Goal: Find specific page/section: Find specific page/section

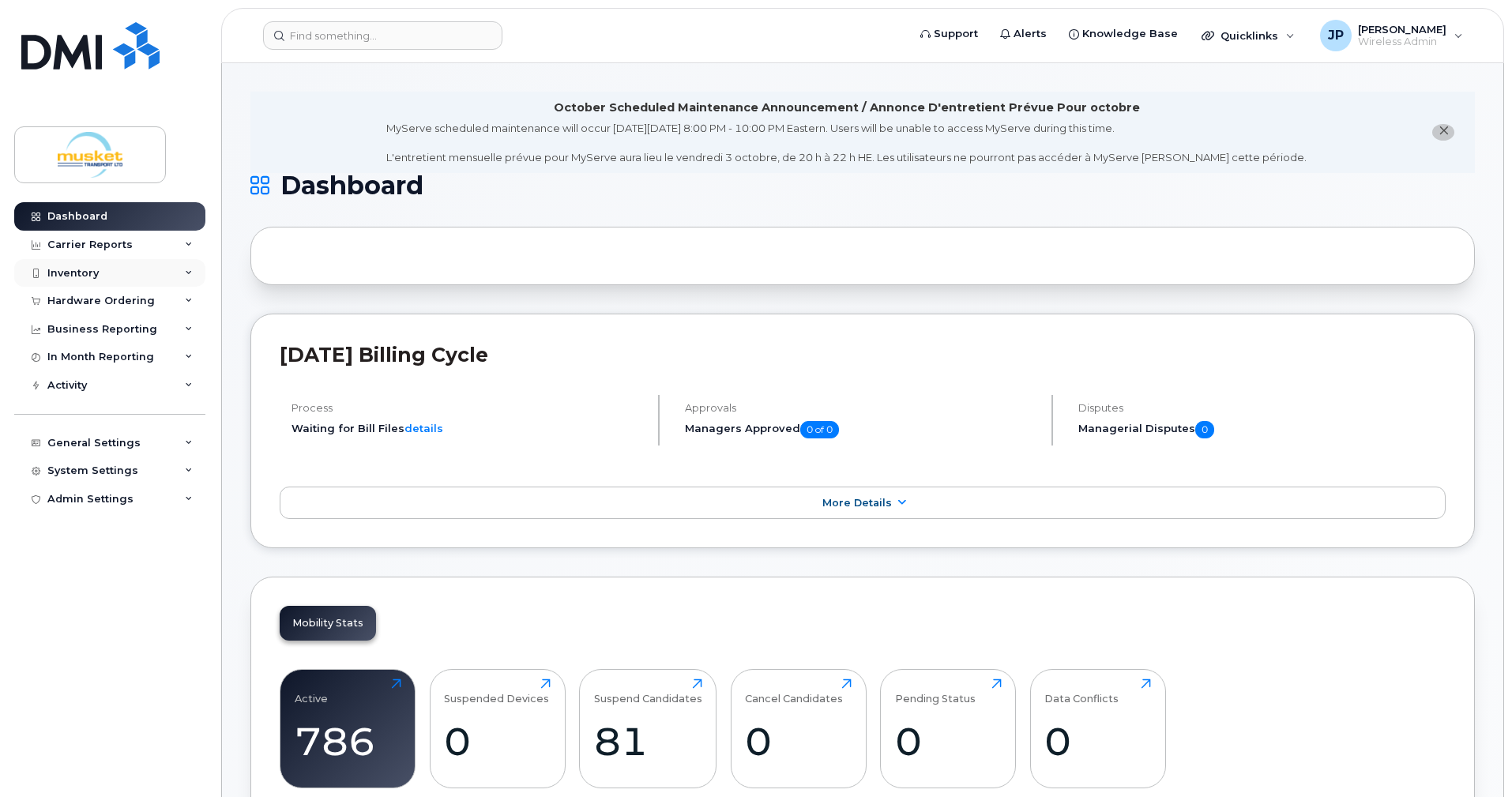
click at [105, 266] on div "Inventory" at bounding box center [110, 273] width 191 height 28
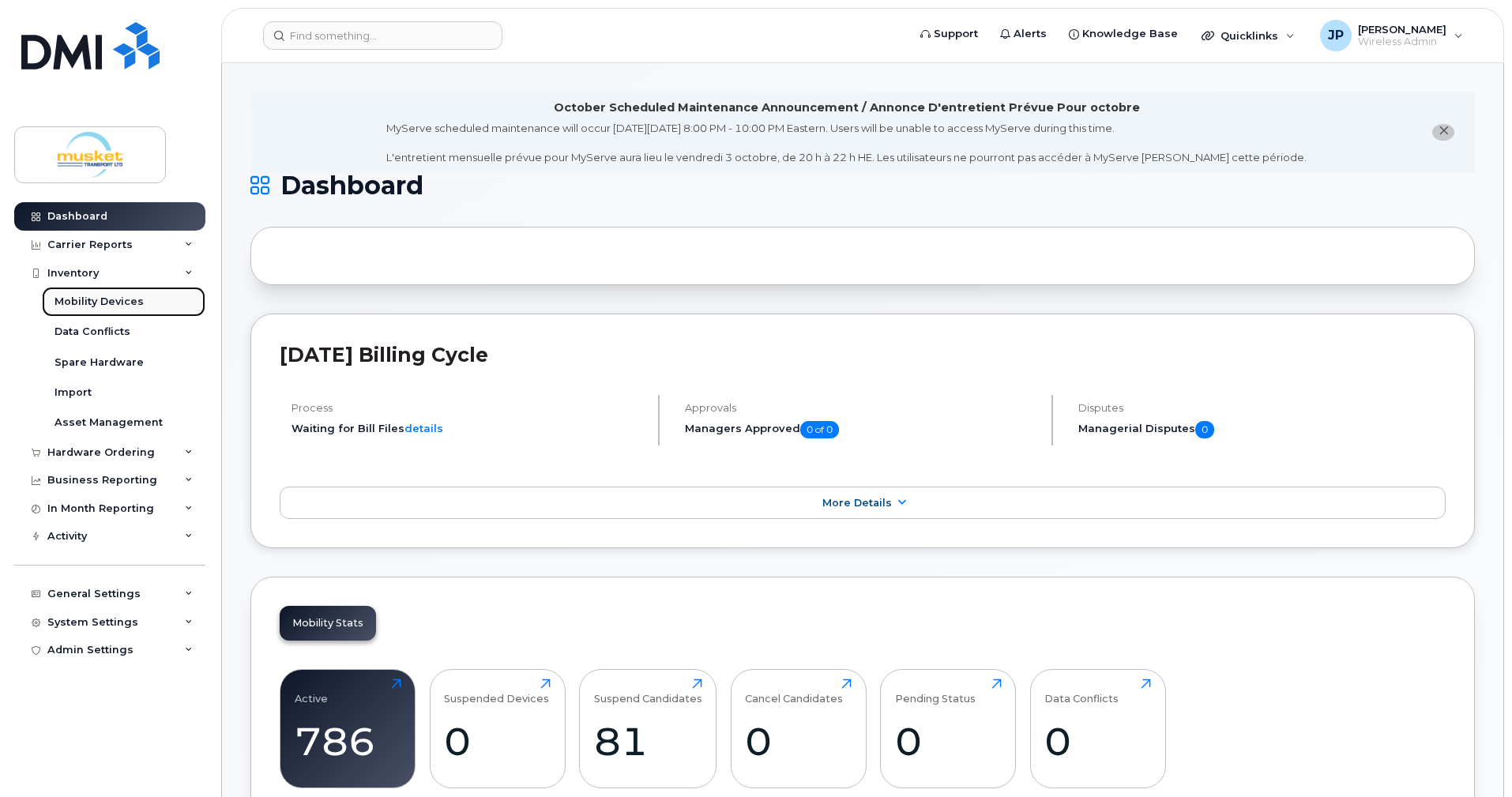
click at [100, 300] on div "Mobility Devices" at bounding box center [99, 302] width 89 height 14
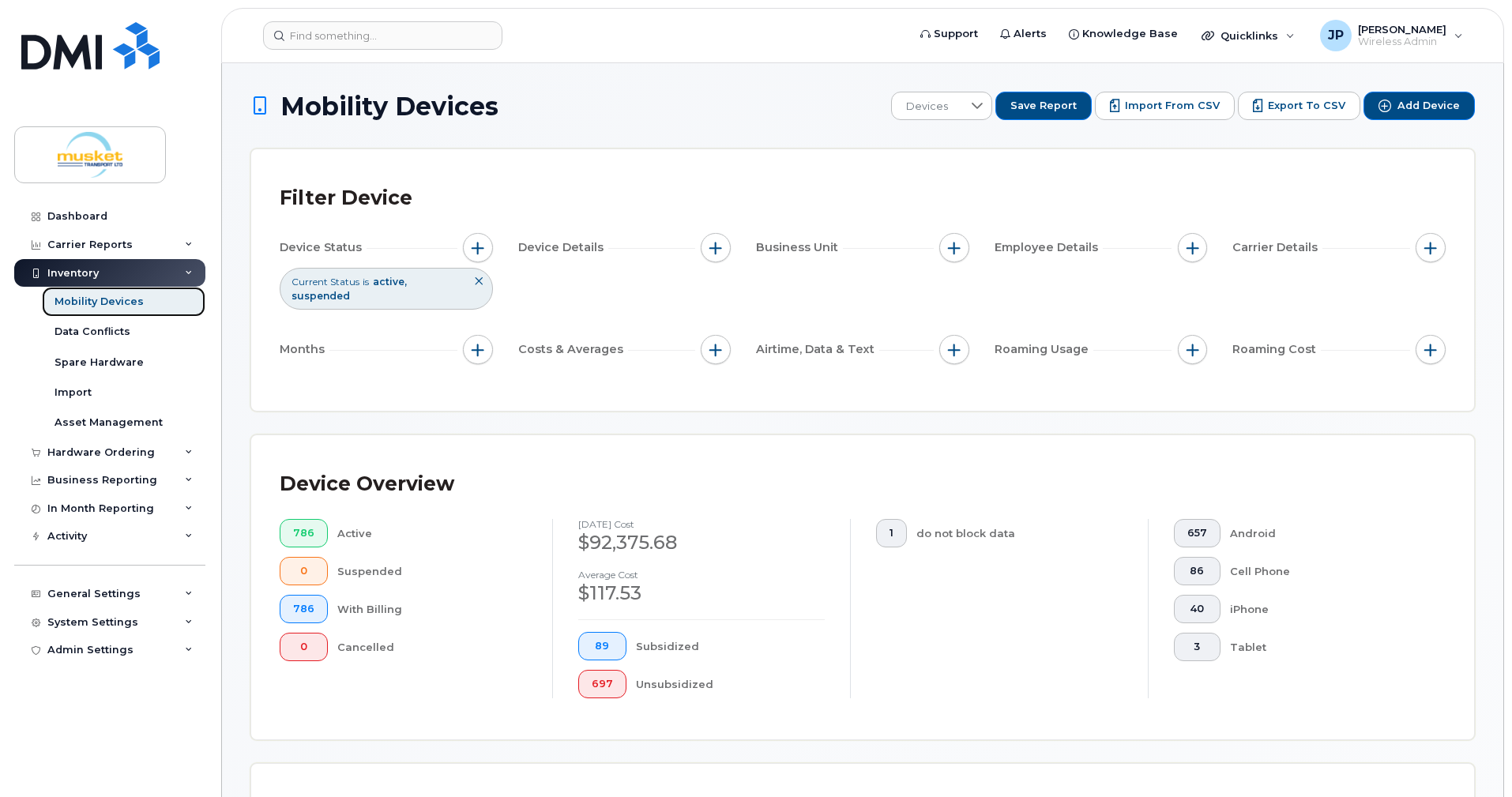
scroll to position [395, 0]
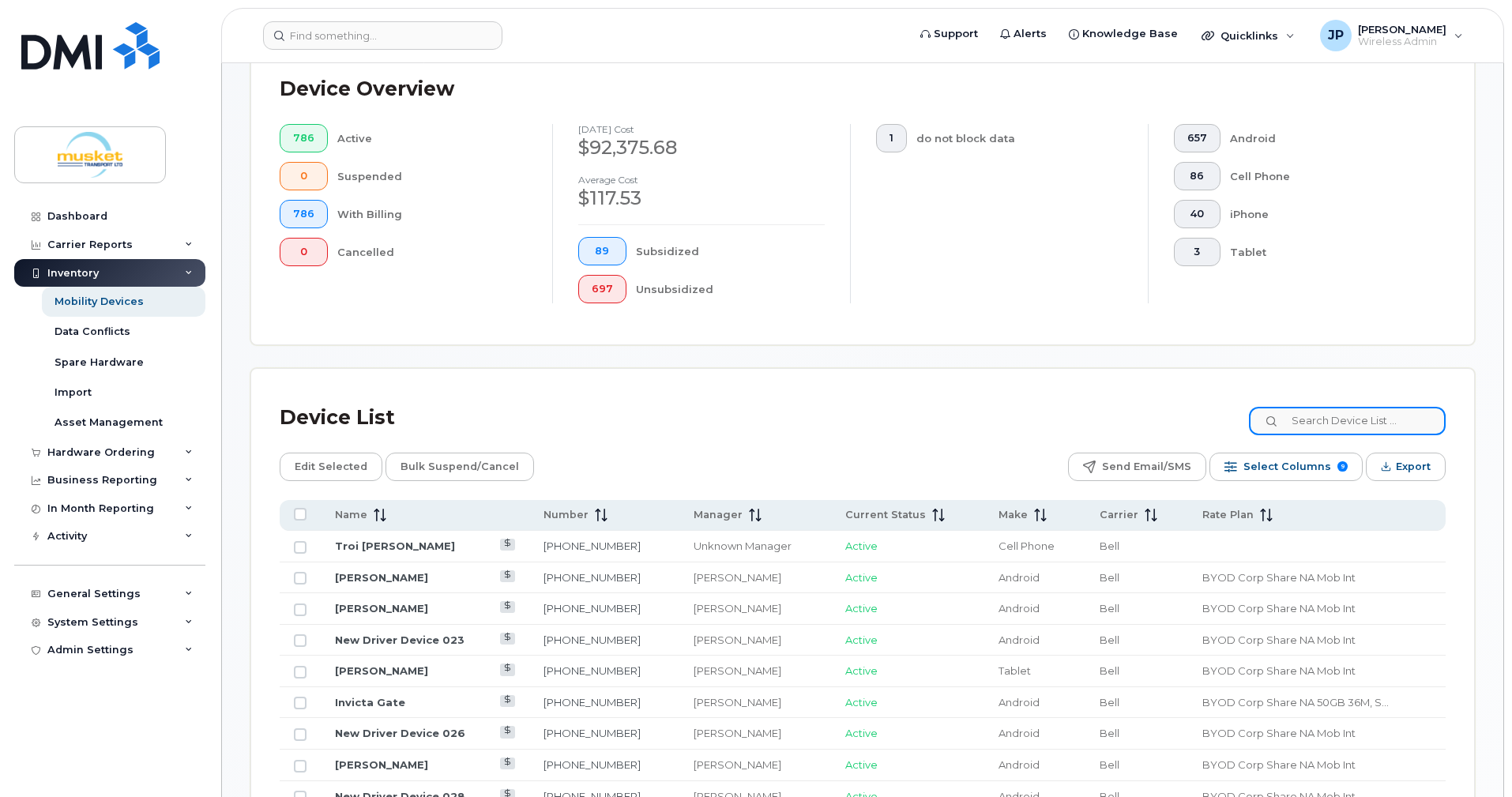
click at [1309, 421] on input at bounding box center [1347, 421] width 197 height 28
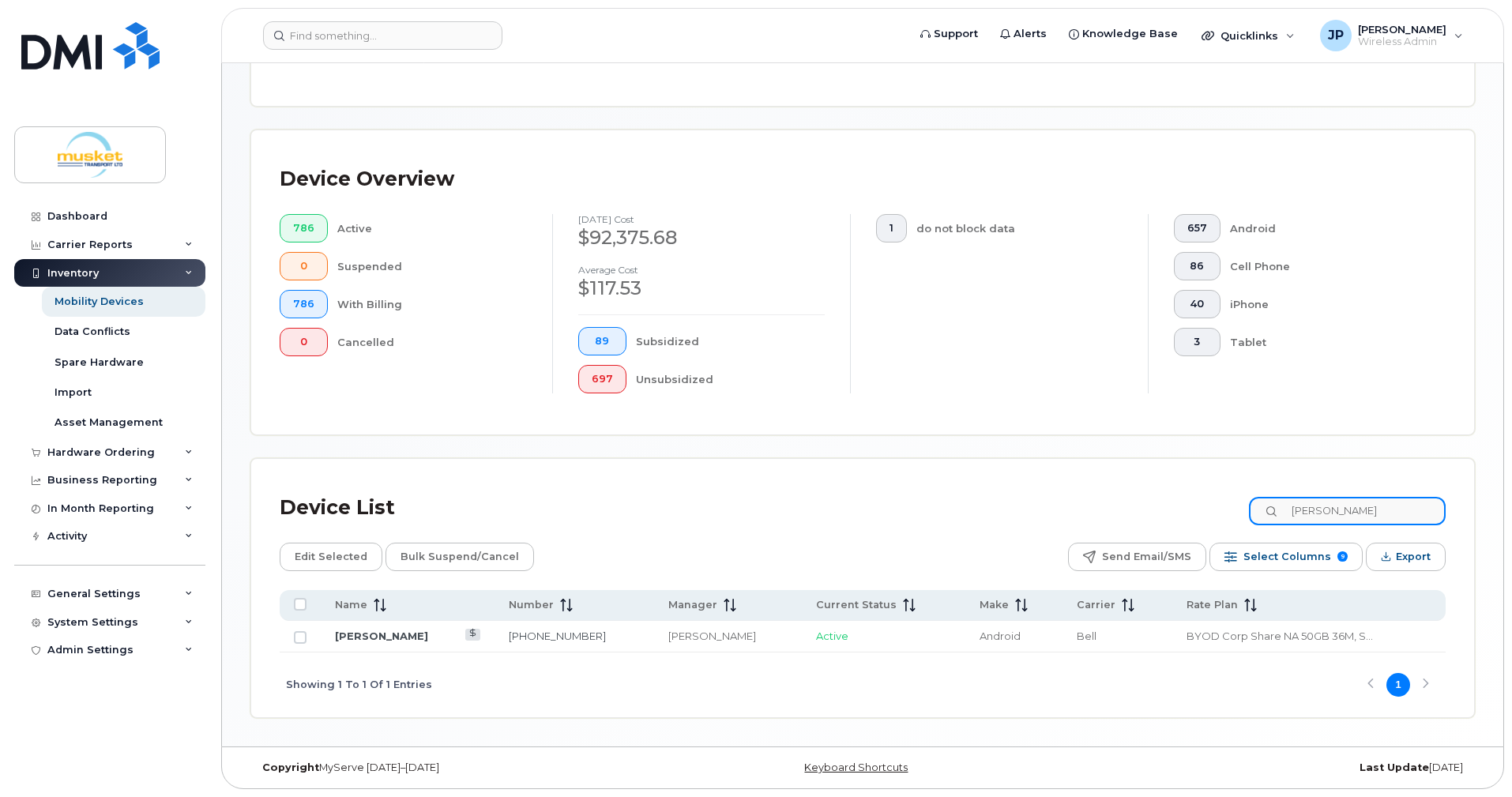
scroll to position [305, 0]
type input "mark ryder"
click at [359, 632] on link "[PERSON_NAME]" at bounding box center [381, 636] width 93 height 13
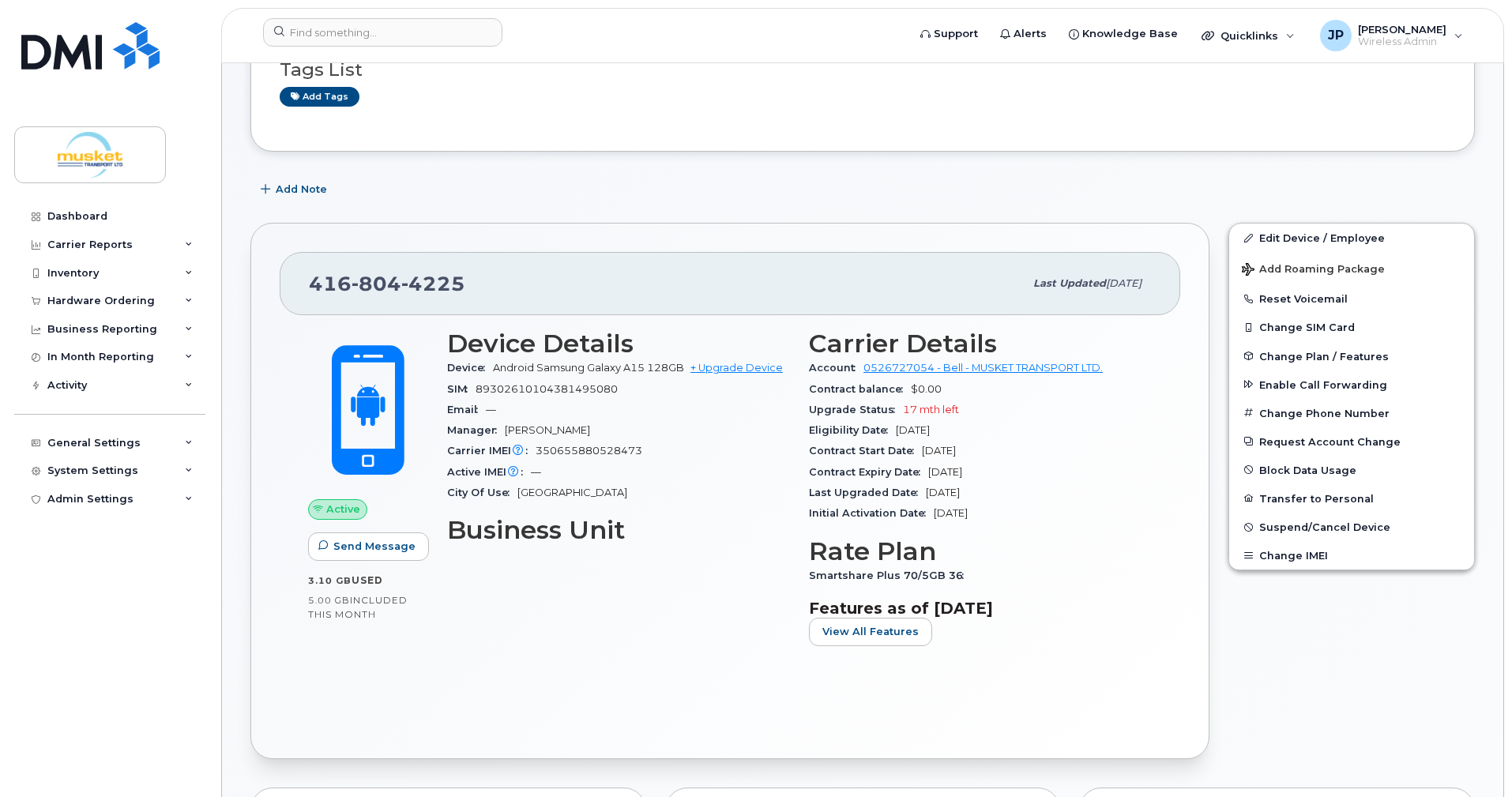
scroll to position [237, 0]
